Goal: Obtain resource: Download file/media

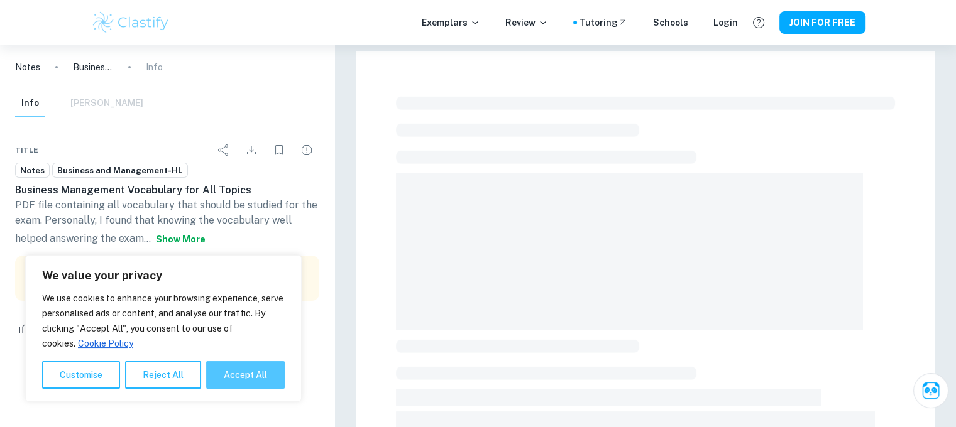
click at [243, 374] on button "Accept All" at bounding box center [245, 375] width 79 height 28
checkbox input "true"
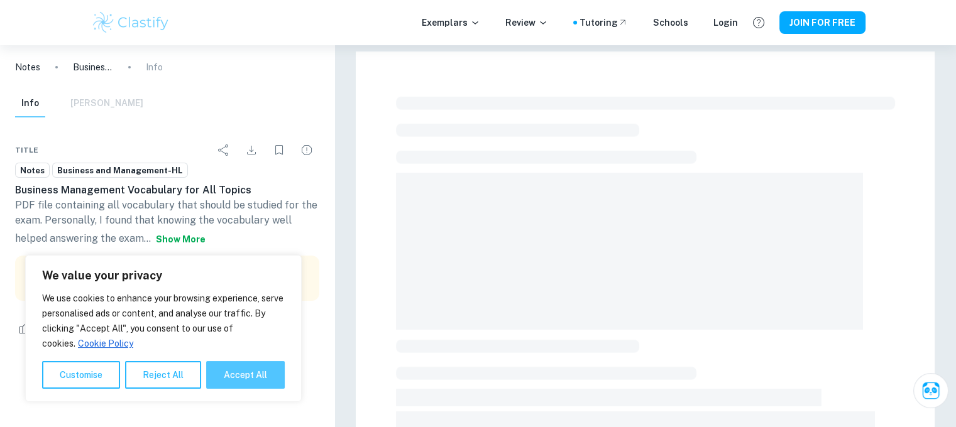
checkbox input "true"
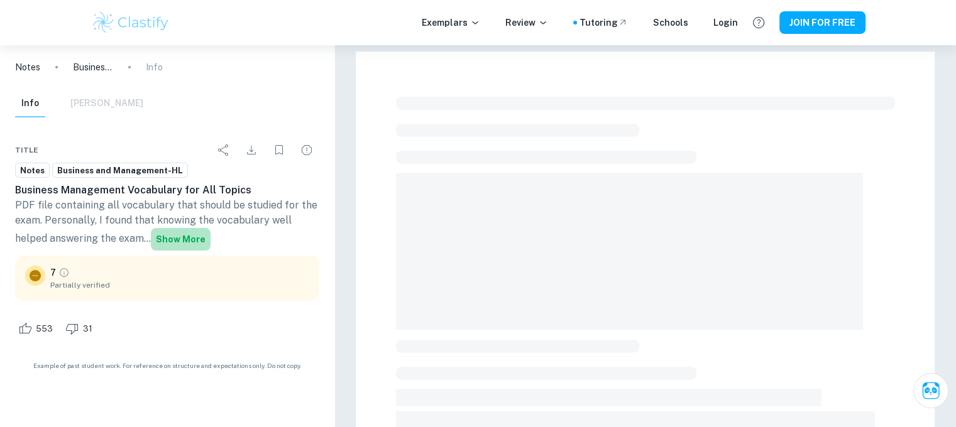
click at [187, 236] on button "Show more" at bounding box center [181, 239] width 60 height 23
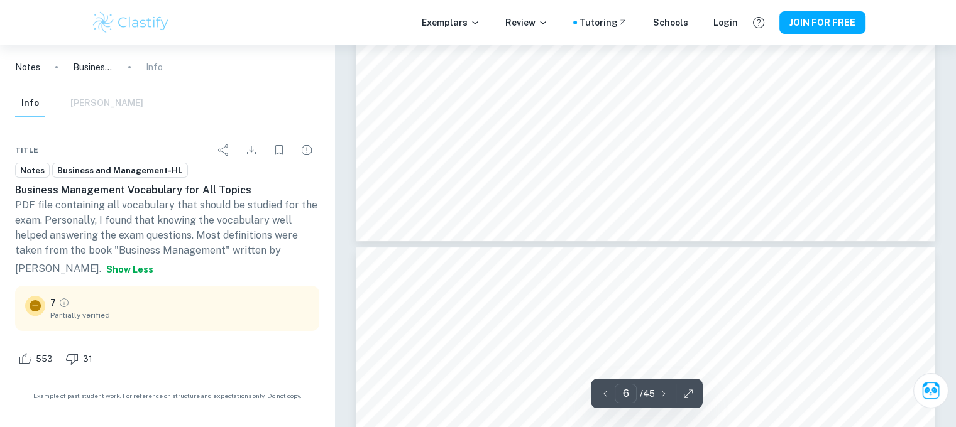
scroll to position [4950, 0]
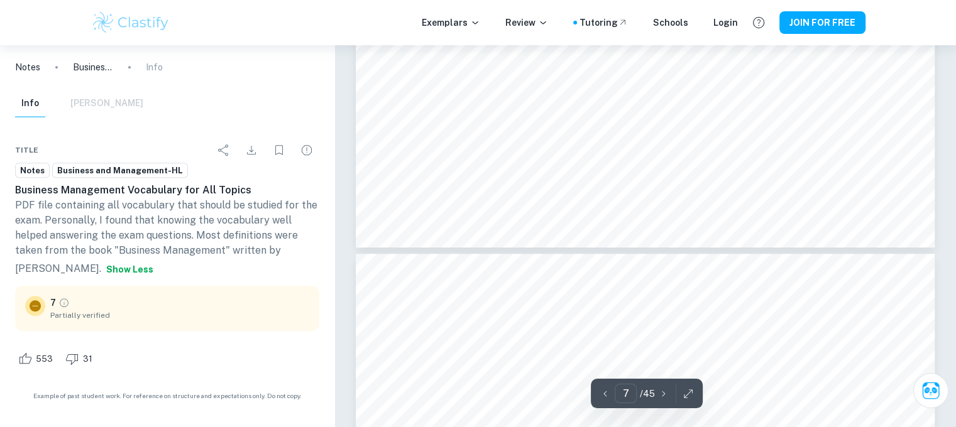
type input "8"
click at [685, 389] on icon "button" at bounding box center [688, 394] width 13 height 13
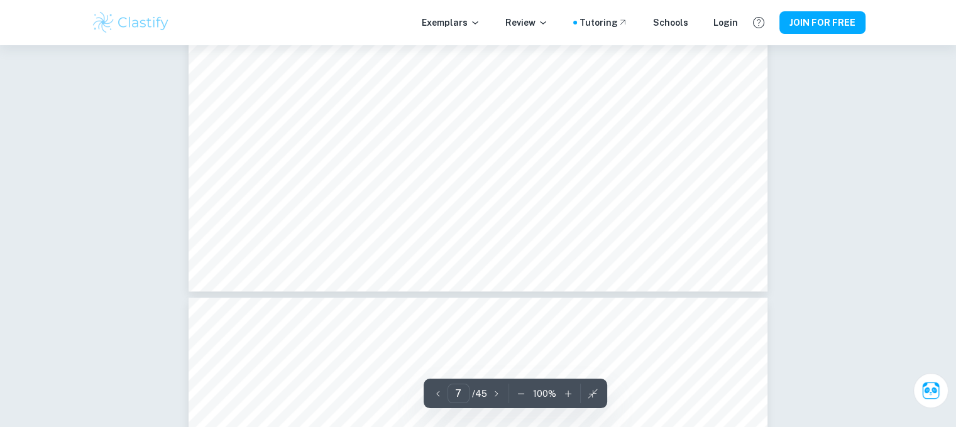
scroll to position [5532, 0]
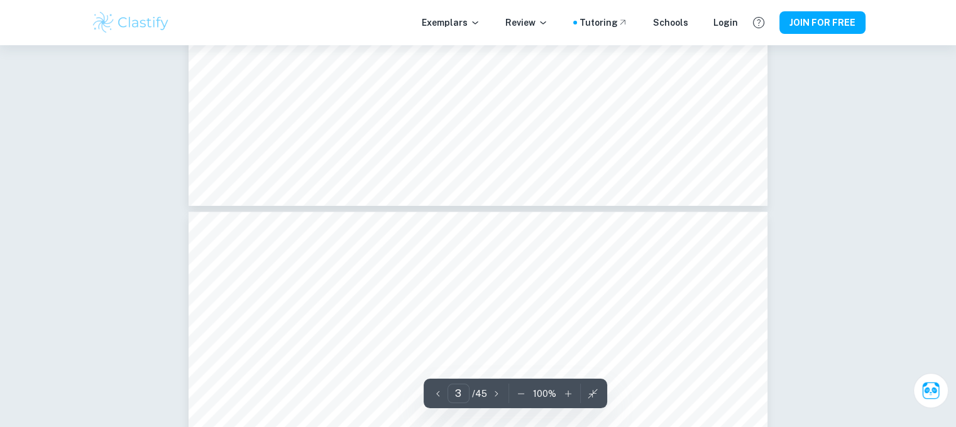
type input "4"
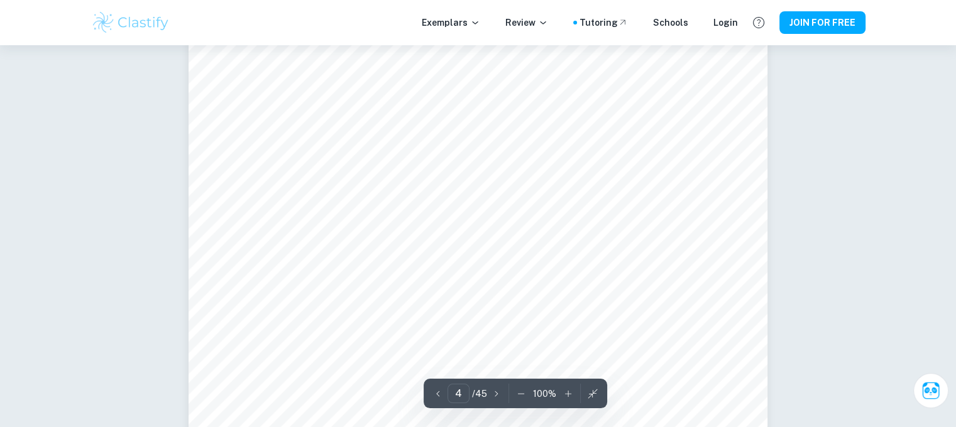
scroll to position [2703, 0]
click at [520, 397] on icon "button" at bounding box center [521, 394] width 13 height 13
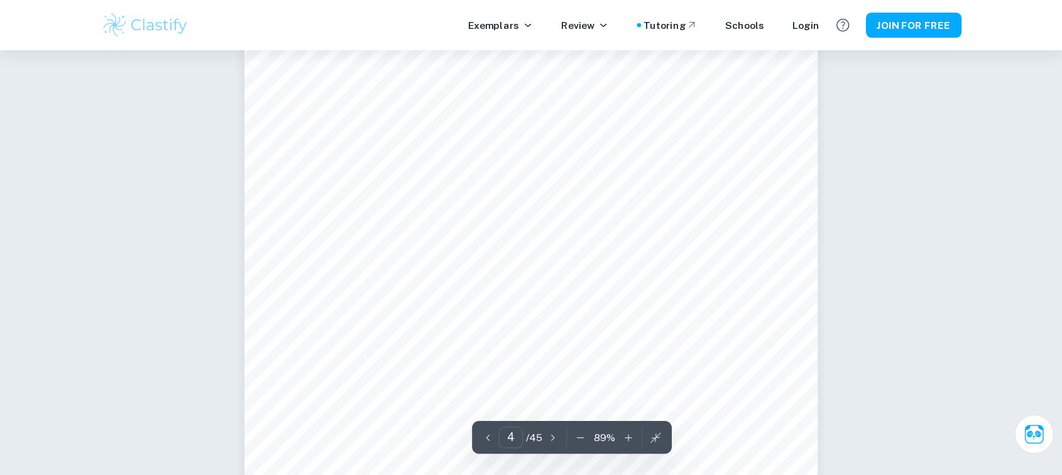
scroll to position [2263, 0]
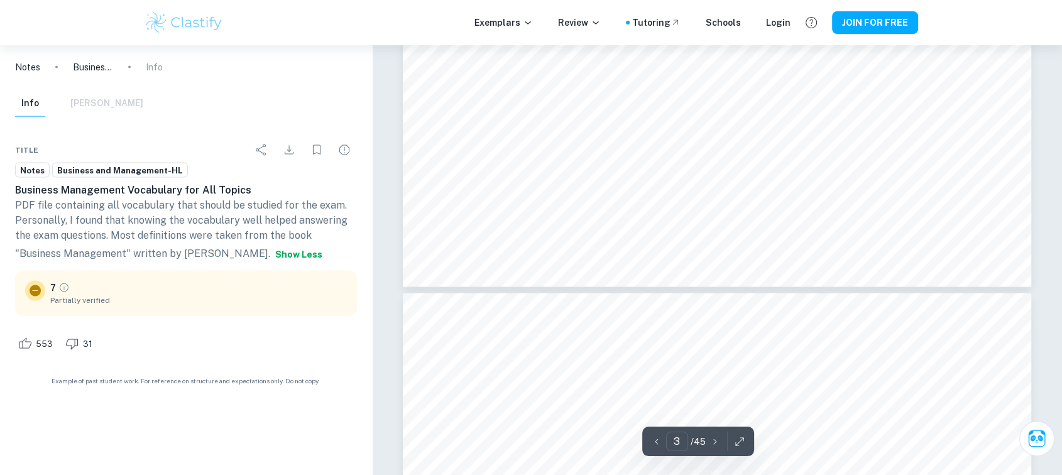
type input "4"
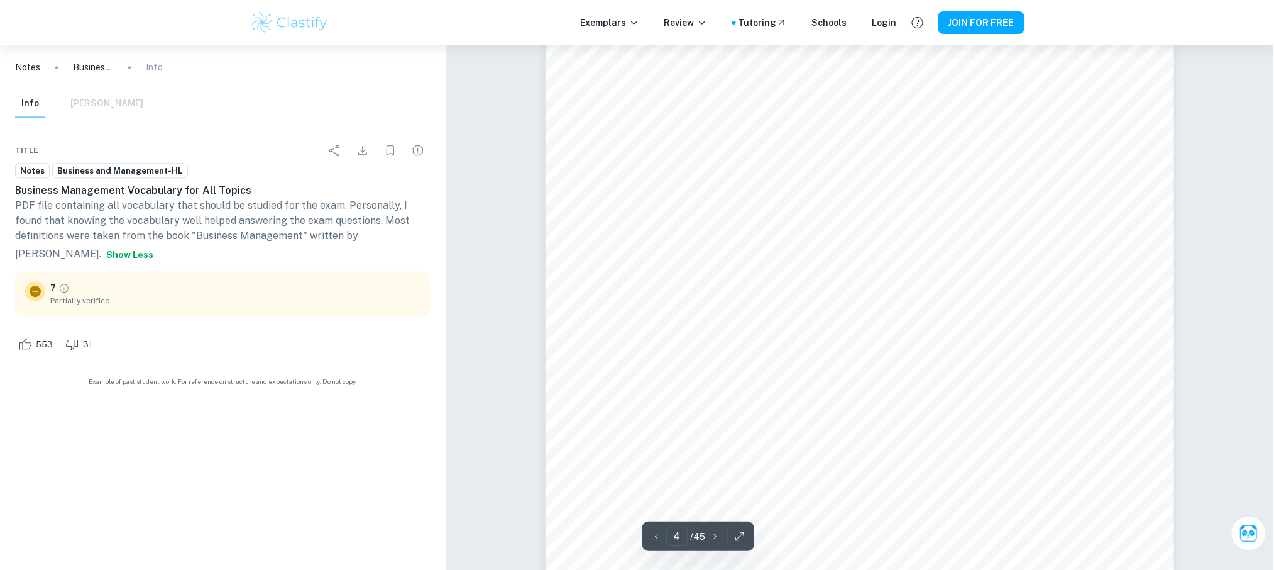
scroll to position [2790, 0]
click at [734, 427] on icon "button" at bounding box center [740, 536] width 13 height 13
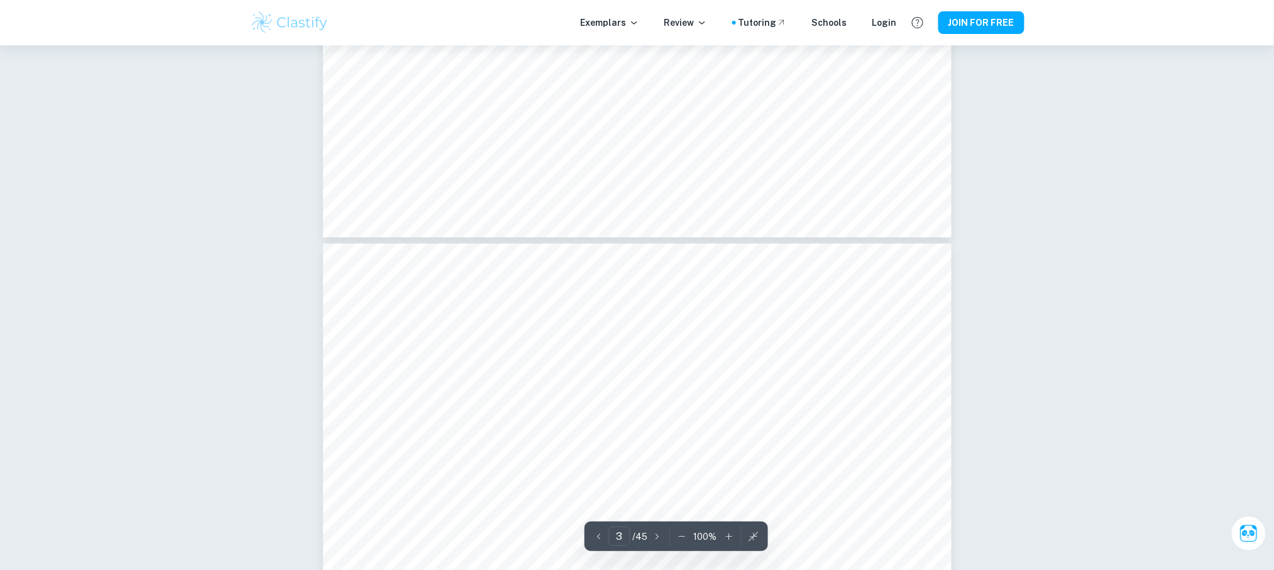
type input "4"
click at [676, 427] on button "button" at bounding box center [682, 536] width 19 height 19
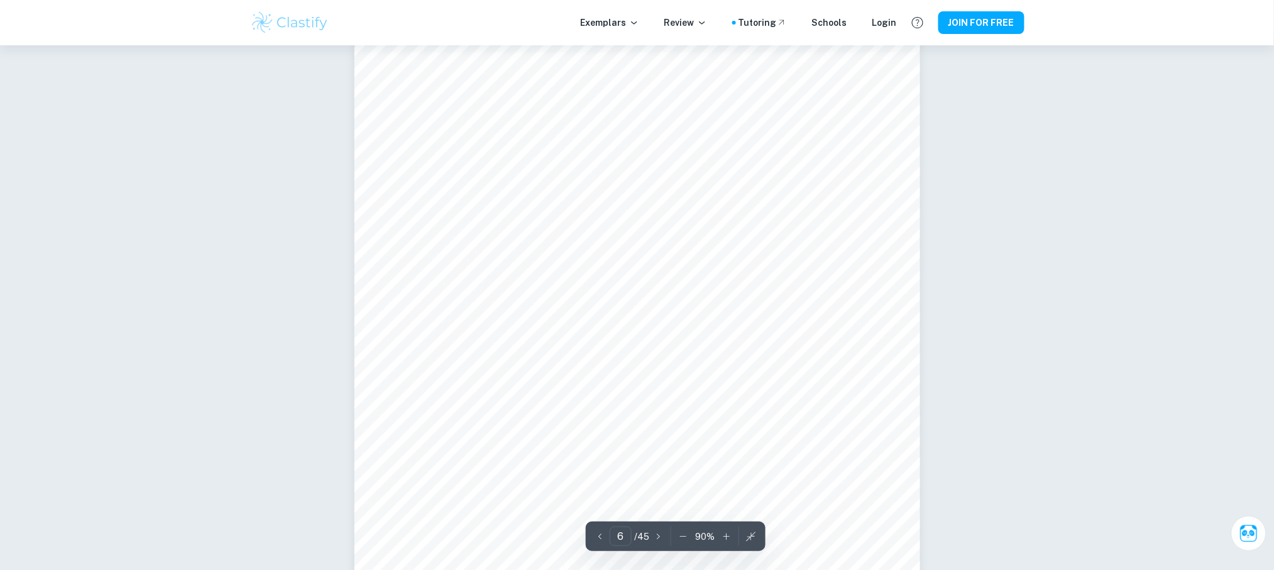
scroll to position [4302, 1]
type input "7"
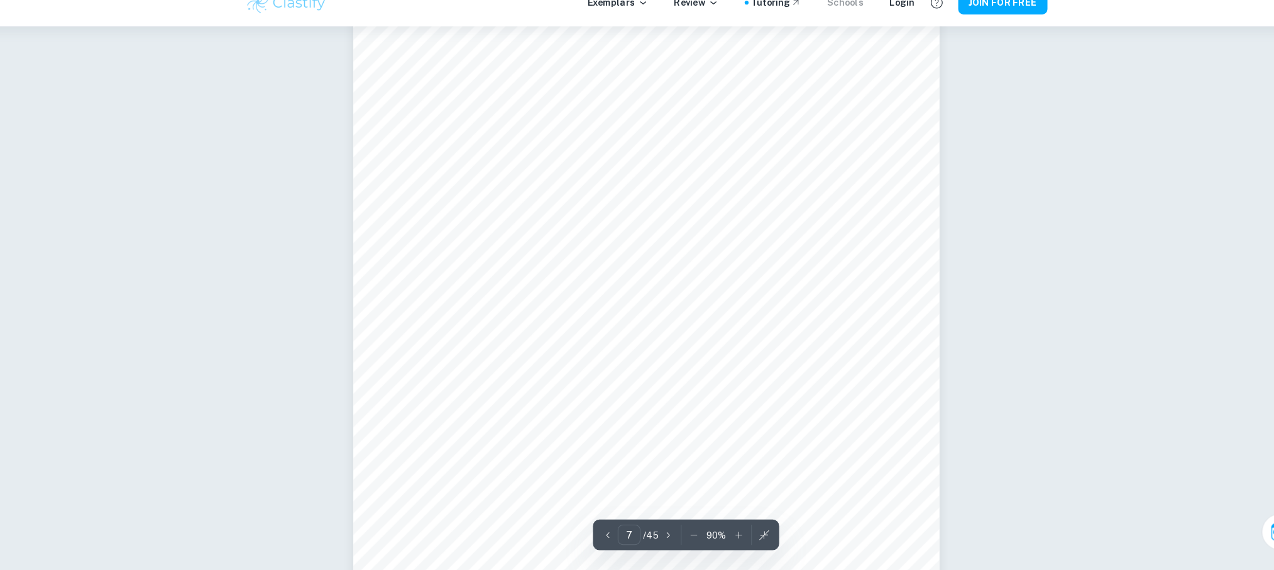
scroll to position [4970, 1]
